Goal: Task Accomplishment & Management: Manage account settings

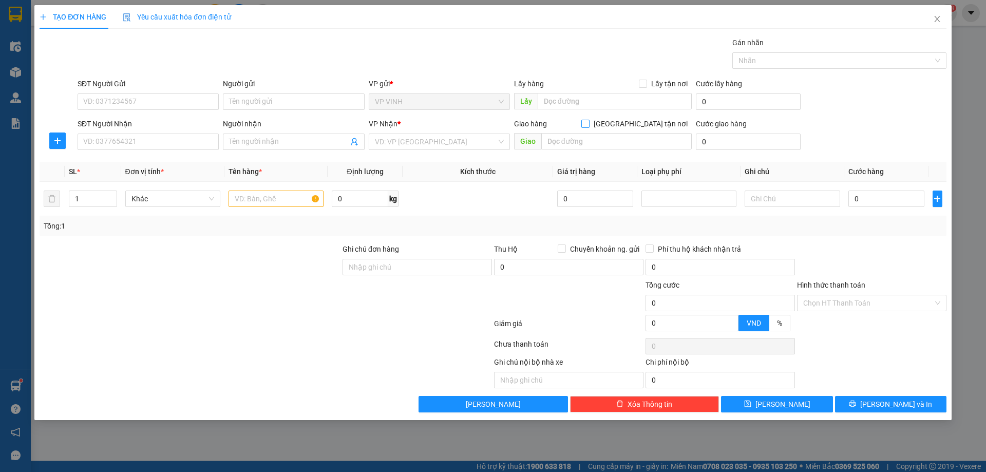
click at [589, 123] on input "[GEOGRAPHIC_DATA] tận nơi" at bounding box center [585, 123] width 7 height 7
checkbox input "true"
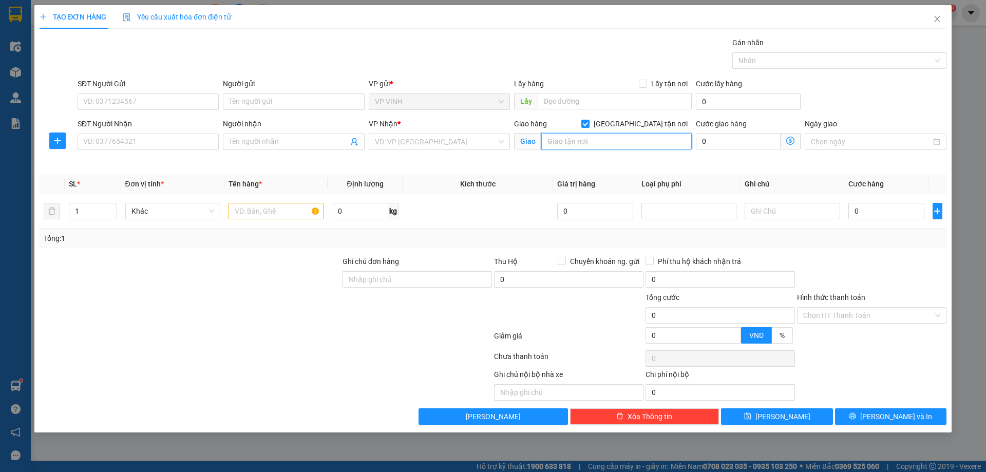
click at [589, 142] on input "text" at bounding box center [617, 141] width 151 height 16
click at [939, 22] on icon "close" at bounding box center [938, 19] width 8 height 8
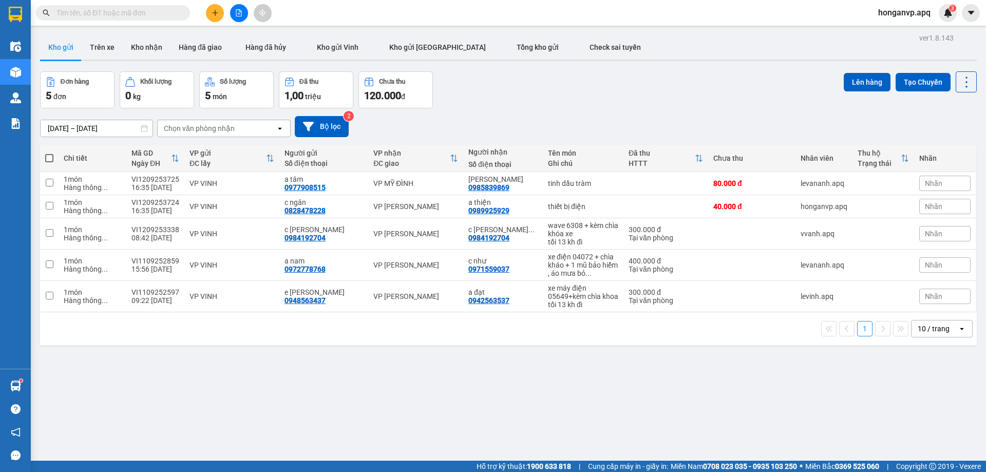
click at [148, 17] on input "text" at bounding box center [117, 12] width 121 height 11
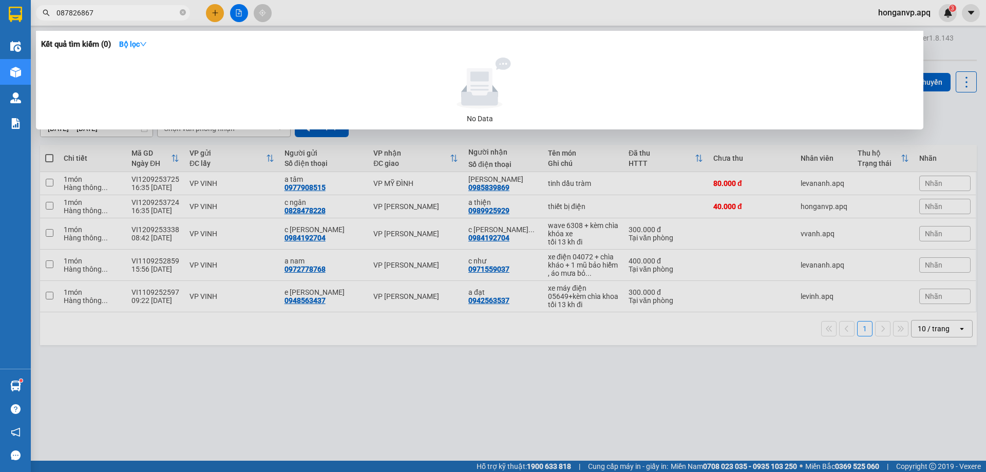
type input "0878268674"
click at [184, 12] on icon "close-circle" at bounding box center [183, 12] width 6 height 6
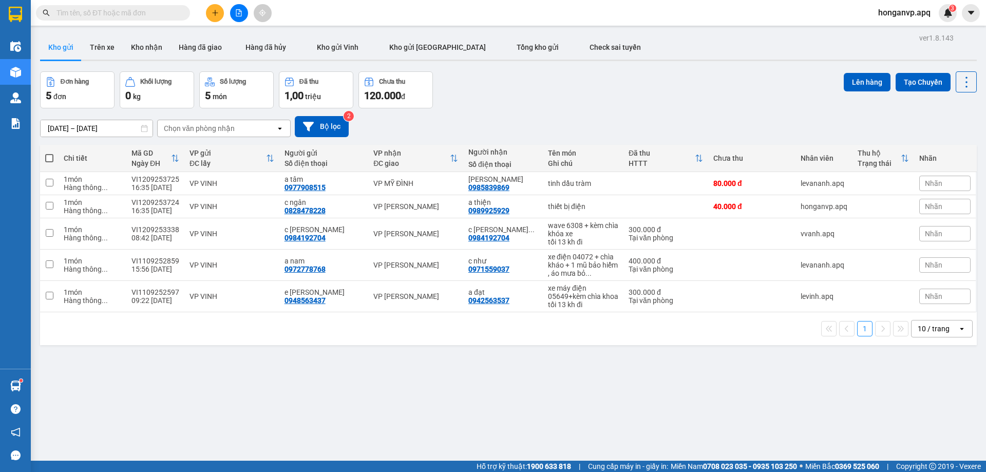
click at [536, 115] on div "[DATE] – [DATE] Press the down arrow key to interact with the calendar and sele…" at bounding box center [508, 126] width 937 height 36
click at [771, 84] on div "Đơn hàng 5 đơn Khối lượng 0 kg Số lượng 5 món Đã thu 1,00 triệu Chưa thu 120.00…" at bounding box center [508, 89] width 937 height 37
click at [896, 14] on span "honganvp.apq" at bounding box center [904, 12] width 69 height 13
click at [898, 30] on span "Đăng xuất" at bounding box center [909, 31] width 48 height 11
